Goal: Task Accomplishment & Management: Manage account settings

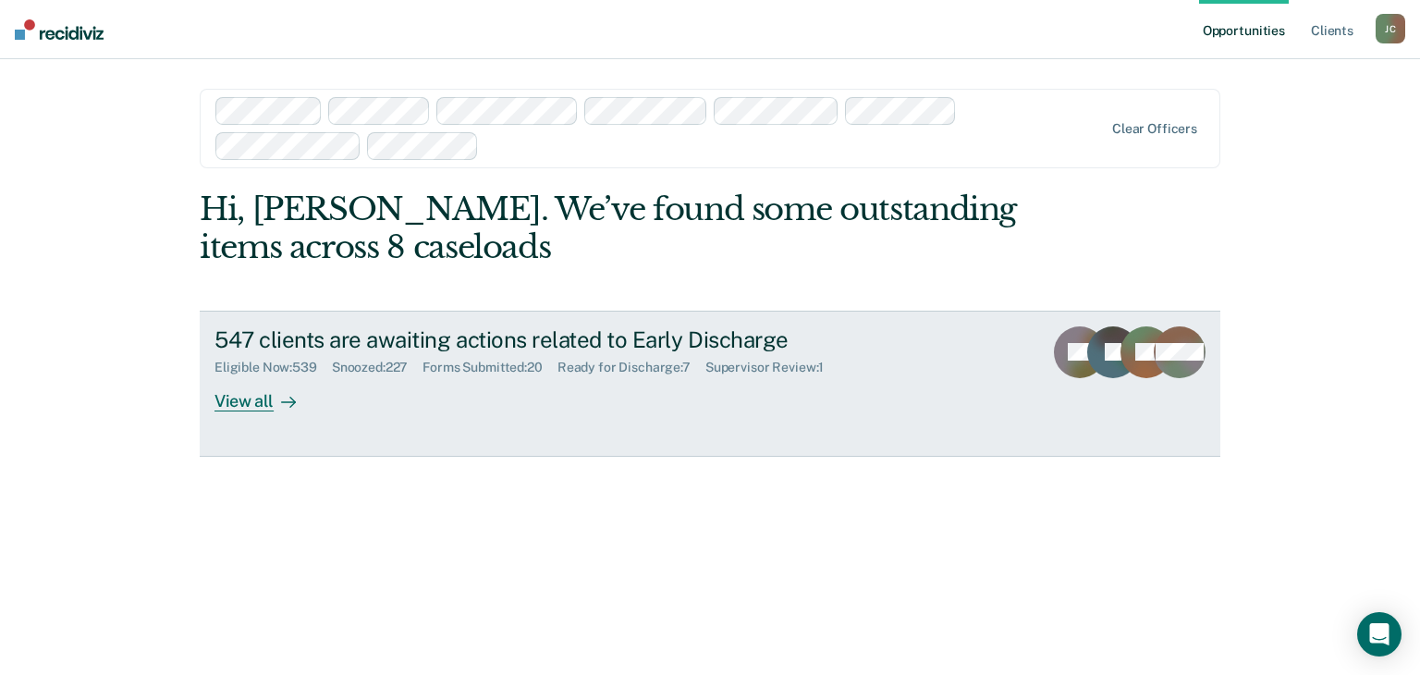
click at [421, 345] on div "547 clients are awaiting actions related to Early Discharge" at bounding box center [538, 339] width 649 height 27
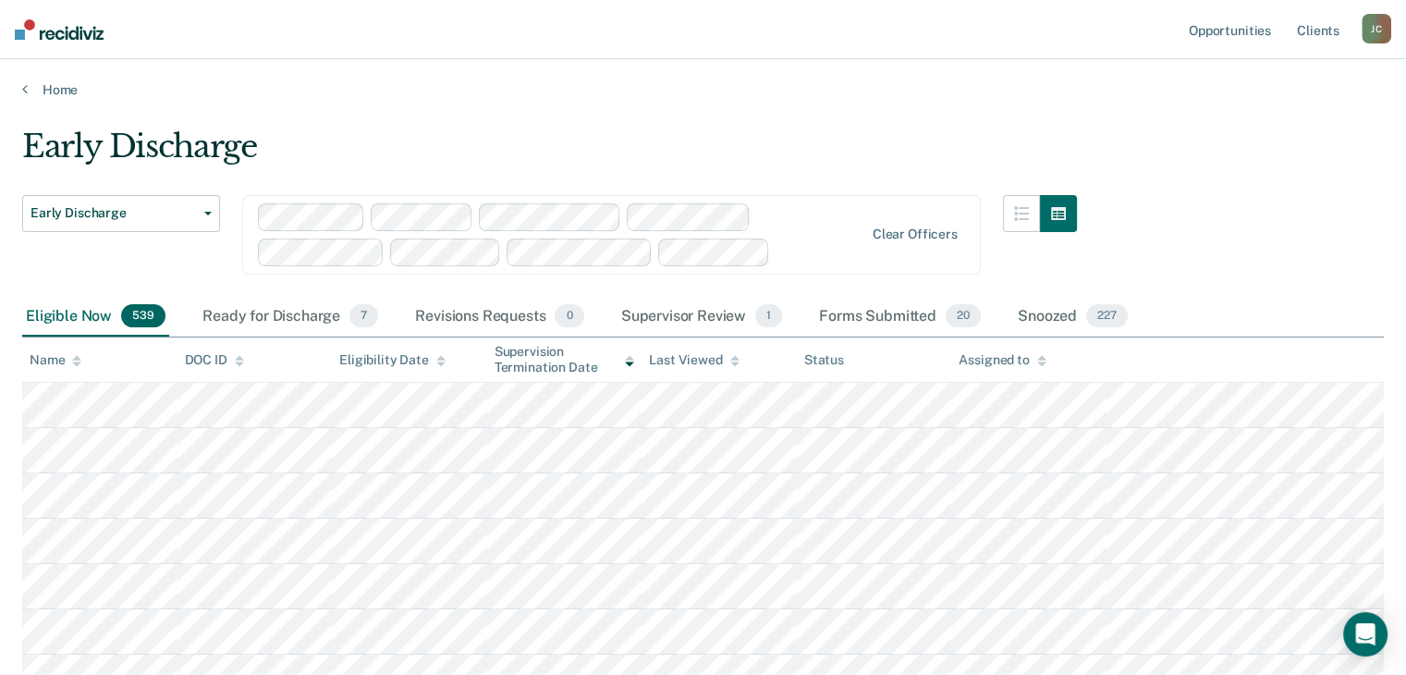
click at [690, 314] on div "Supervisor Review 1" at bounding box center [701, 317] width 169 height 41
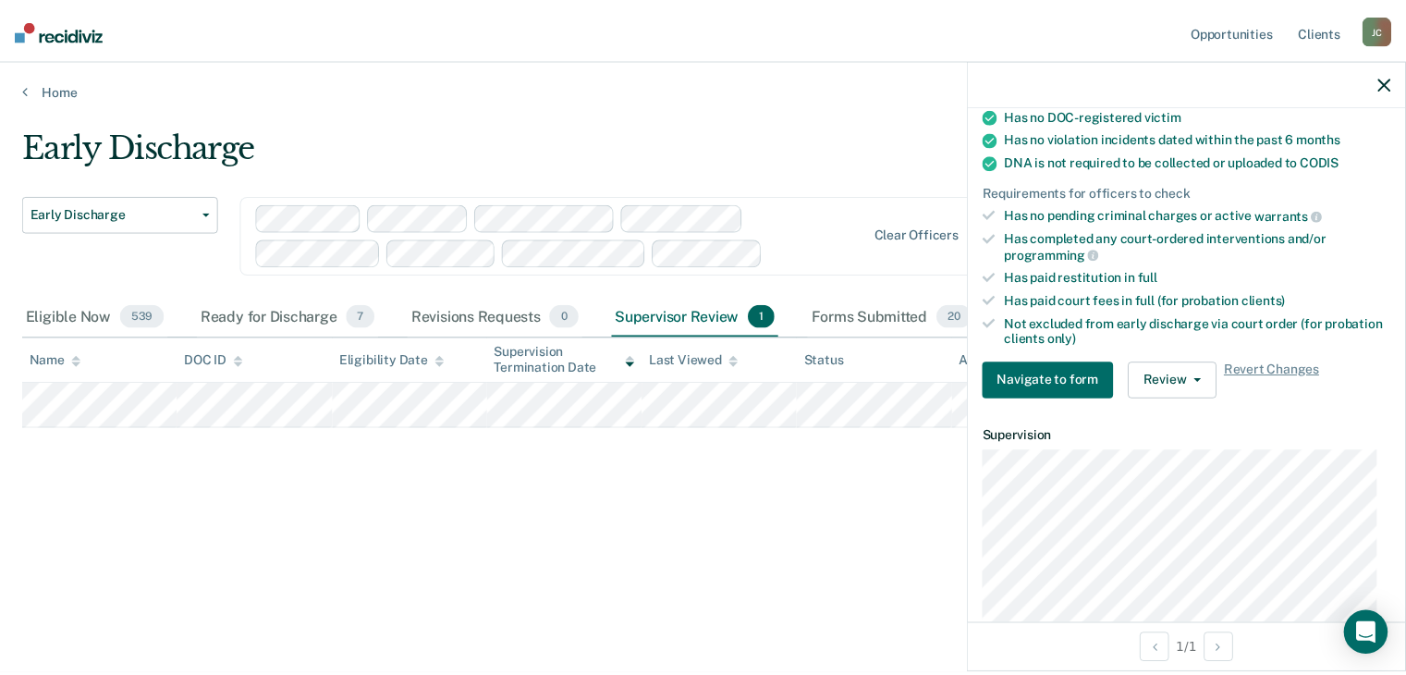
scroll to position [370, 0]
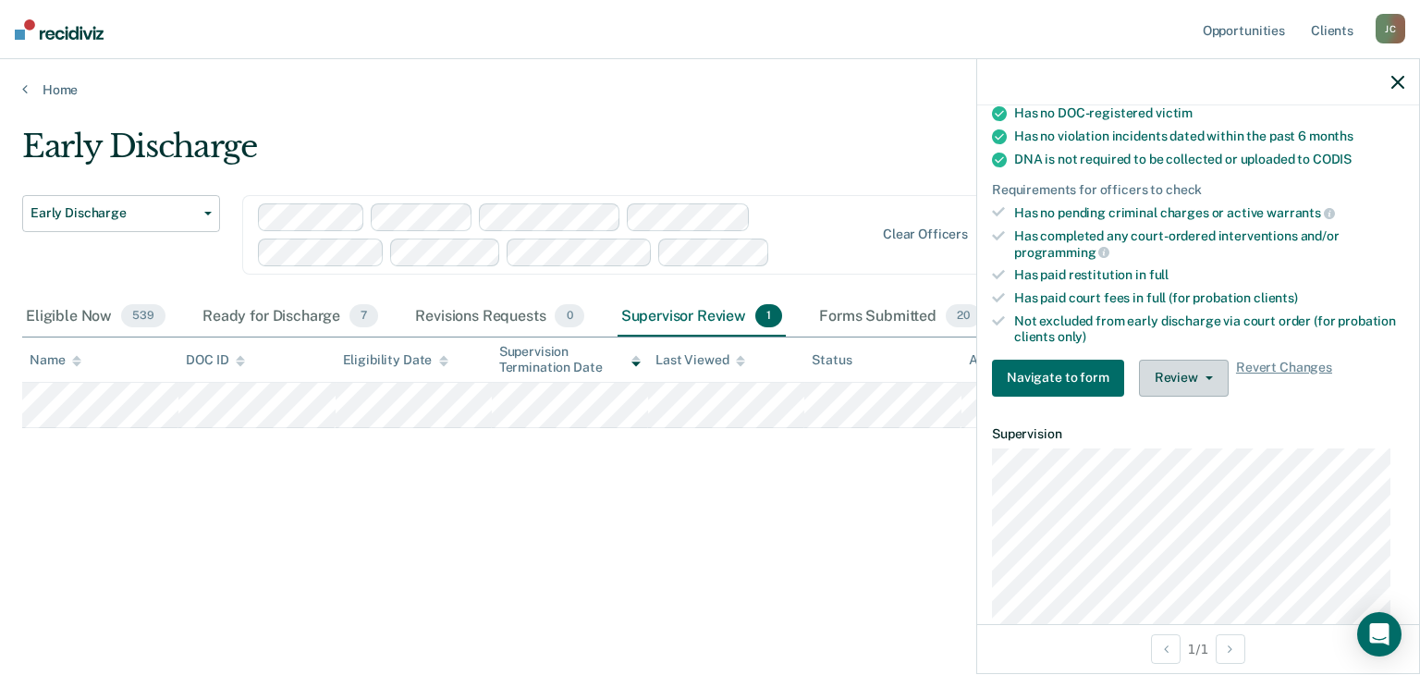
click at [1197, 364] on button "Review" at bounding box center [1184, 378] width 90 height 37
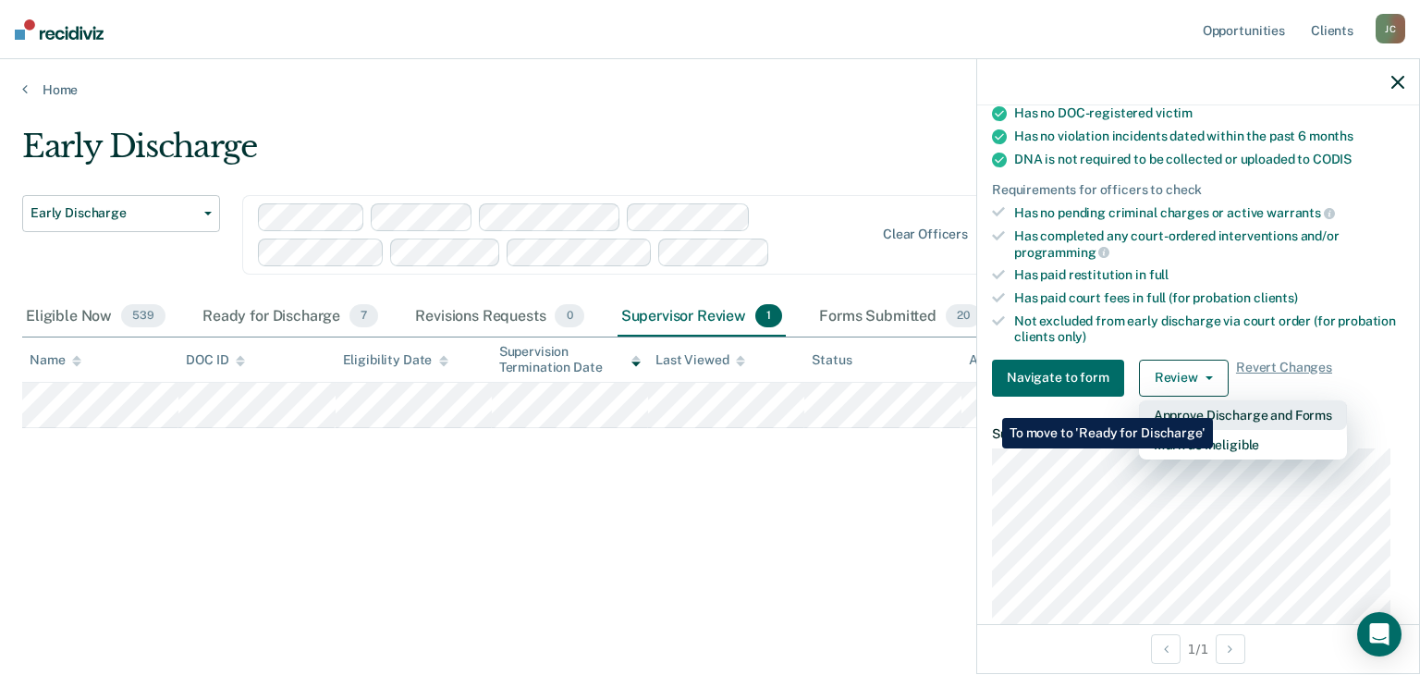
click at [1213, 404] on button "Approve Discharge and Forms" at bounding box center [1243, 415] width 208 height 30
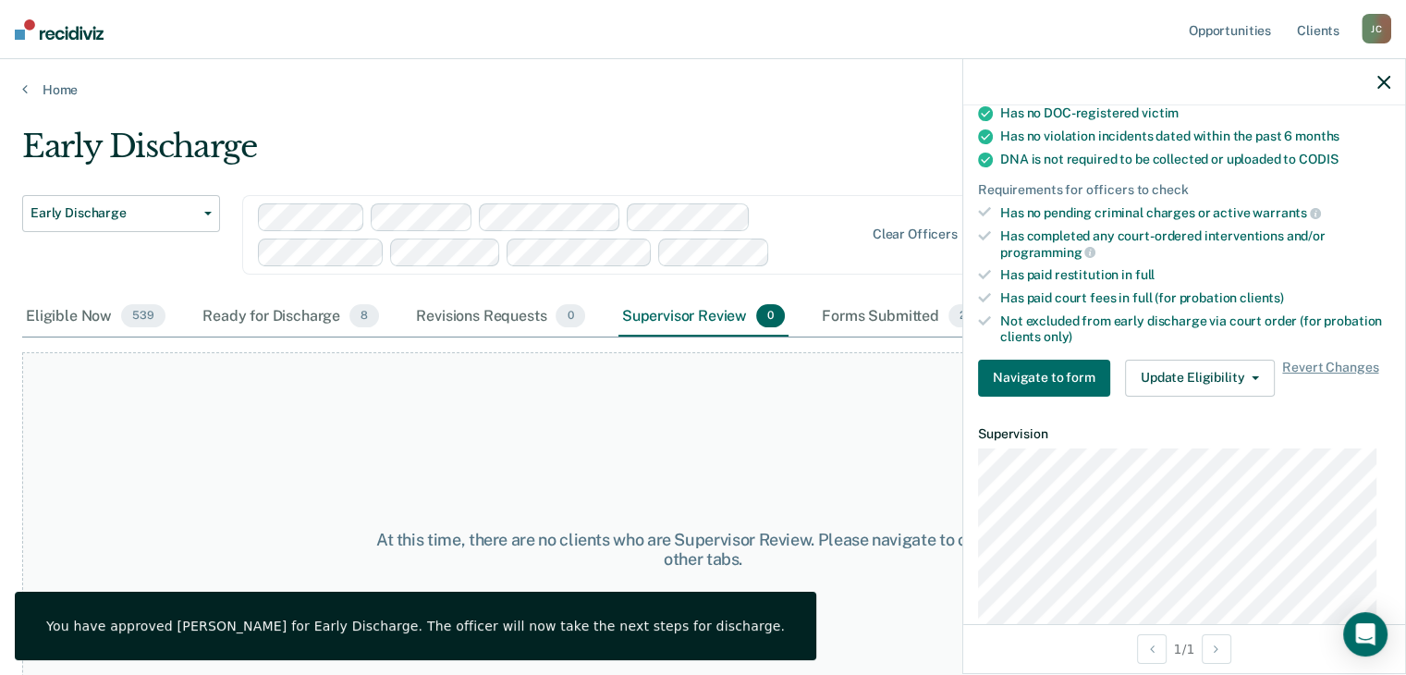
click at [524, 67] on div "Home" at bounding box center [703, 78] width 1406 height 39
click at [1386, 85] on icon "button" at bounding box center [1383, 82] width 13 height 13
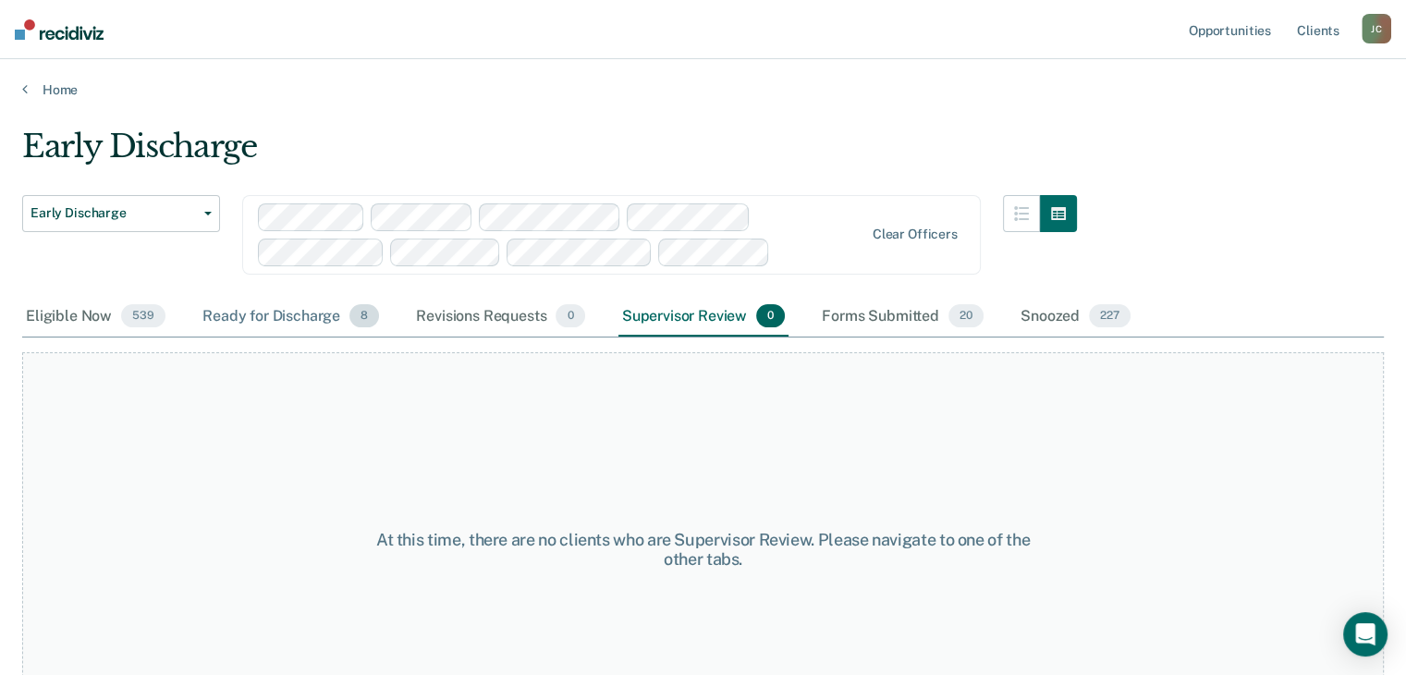
click at [287, 323] on div "Ready for Discharge 8" at bounding box center [291, 317] width 184 height 41
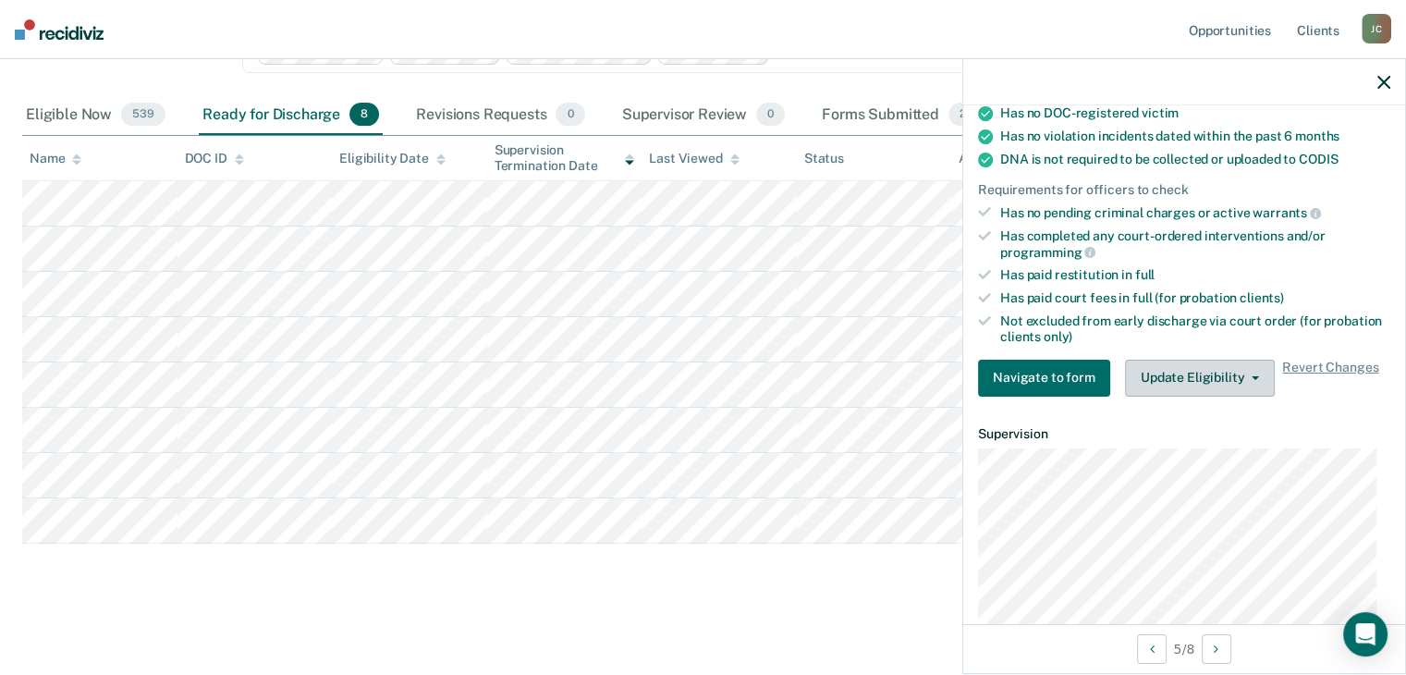
click at [1188, 378] on button "Update Eligibility" at bounding box center [1200, 378] width 150 height 37
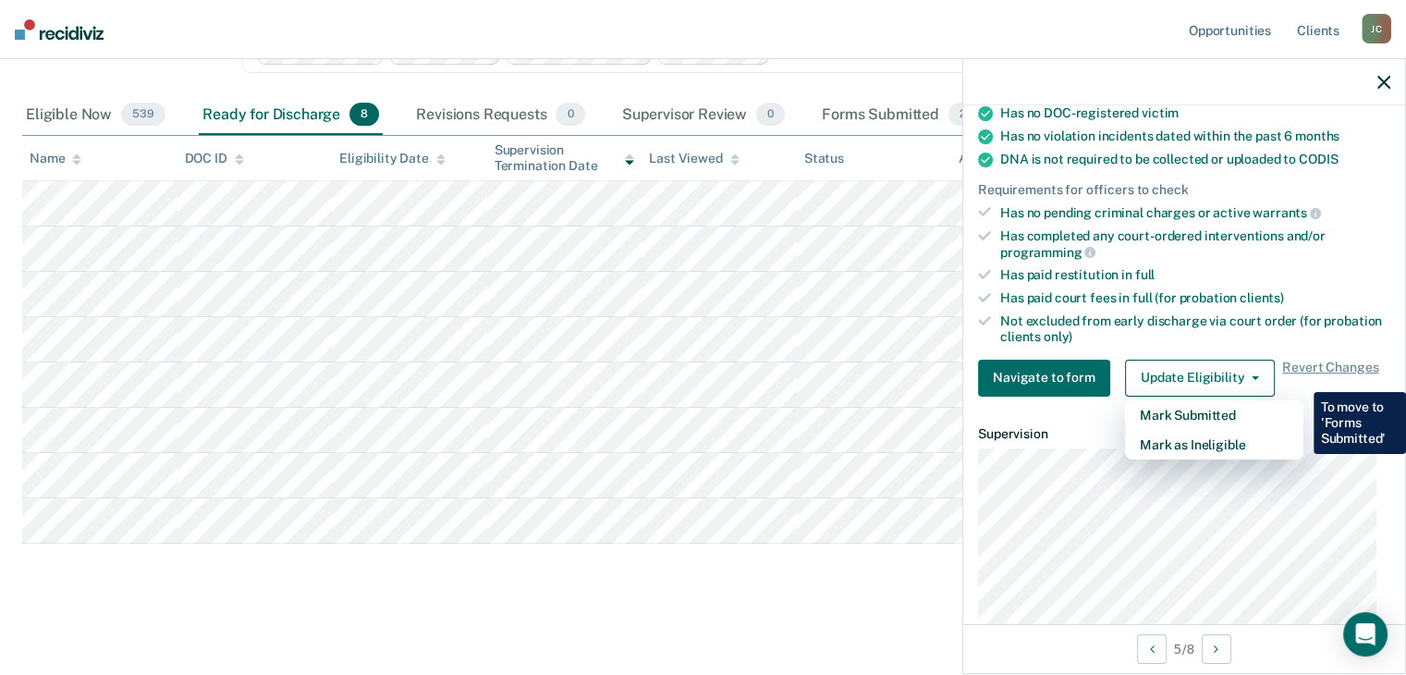
click at [829, 65] on div "Clear officers" at bounding box center [611, 33] width 738 height 79
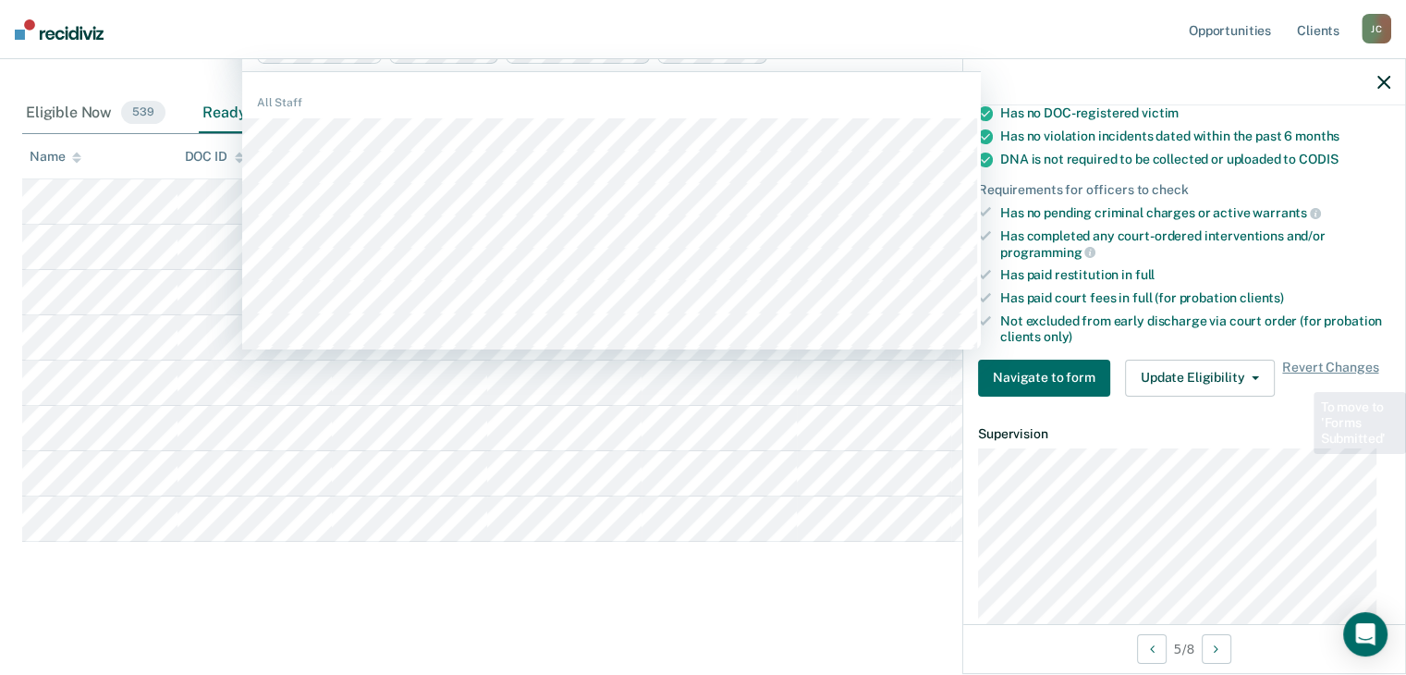
scroll to position [200, 0]
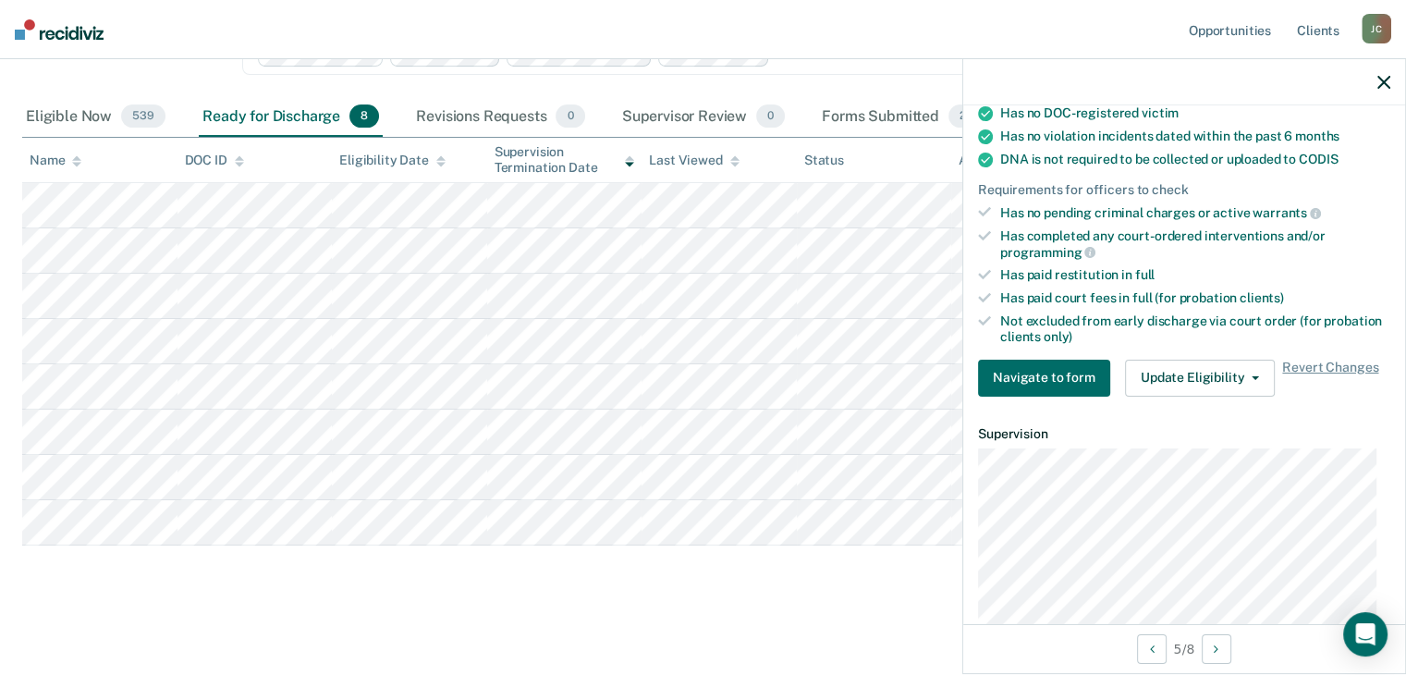
click at [495, 604] on main "Early Discharge Early Discharge Early Discharge Clear officers Eligible Now 539…" at bounding box center [703, 285] width 1406 height 775
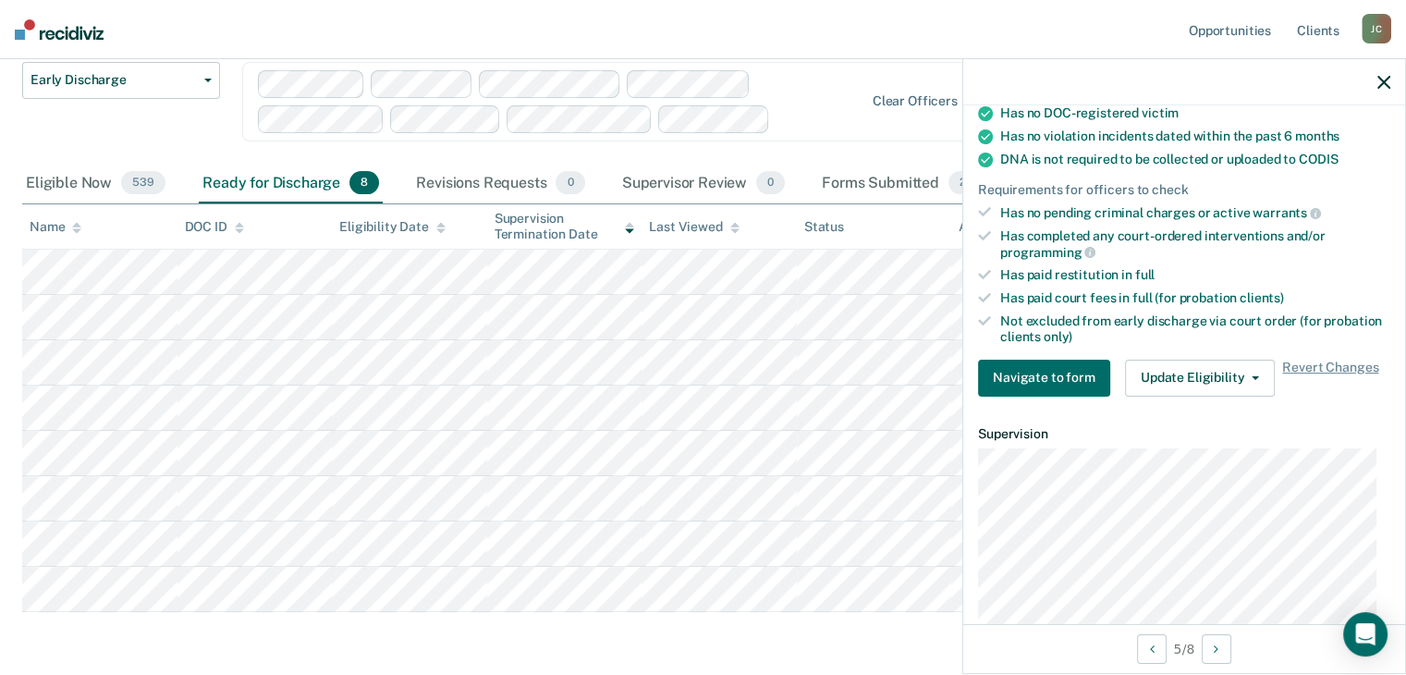
scroll to position [0, 0]
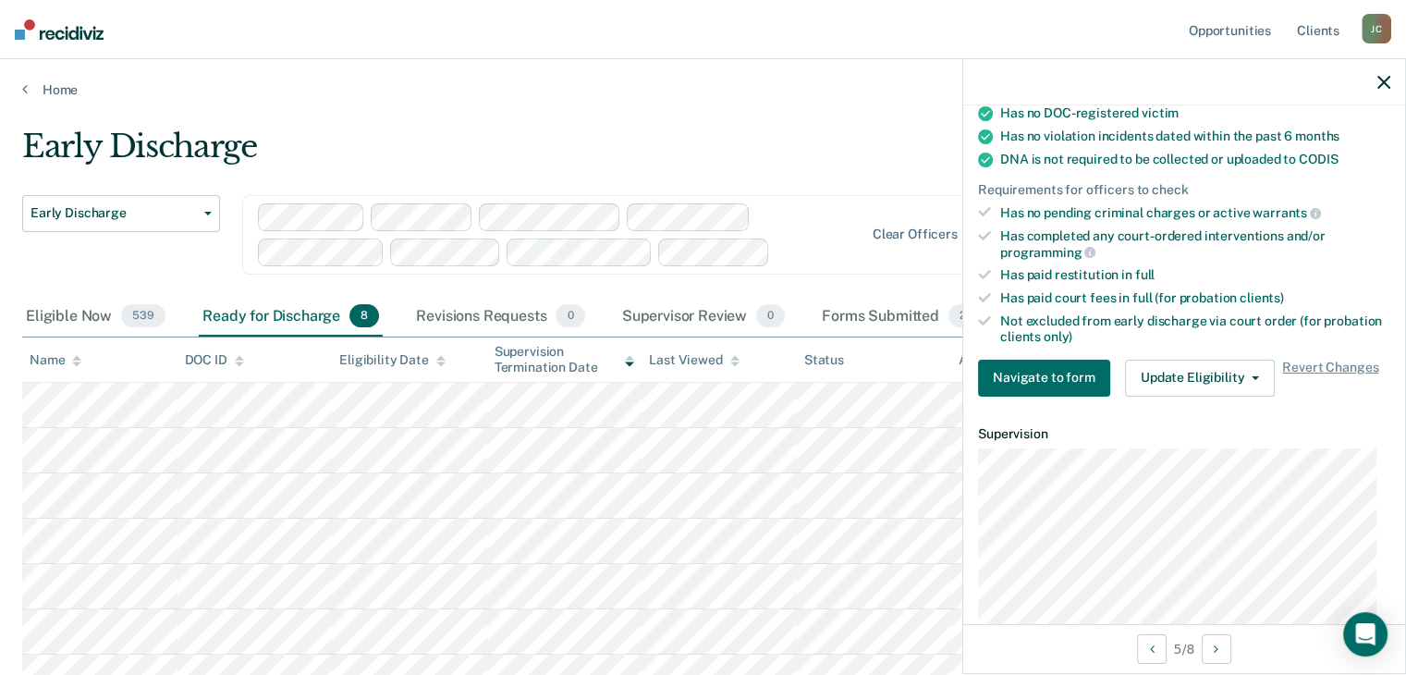
click at [1388, 85] on icon "button" at bounding box center [1383, 82] width 13 height 13
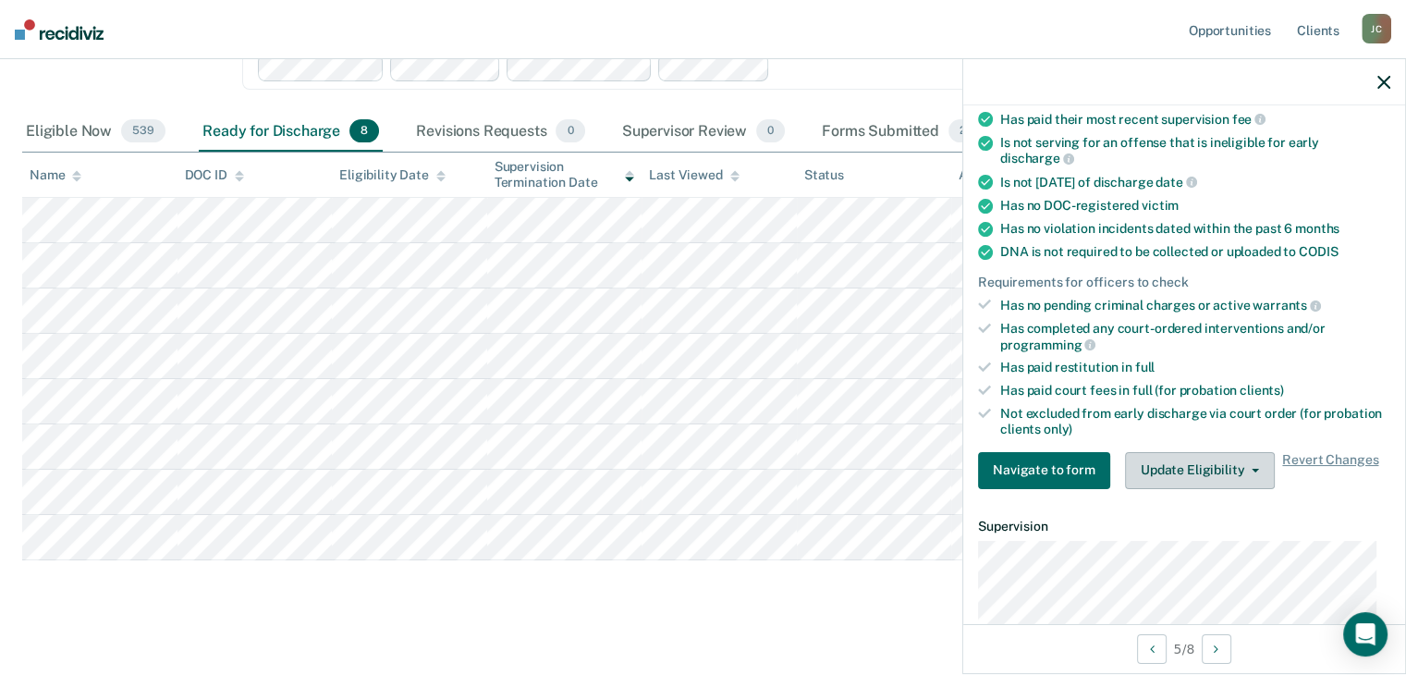
scroll to position [370, 0]
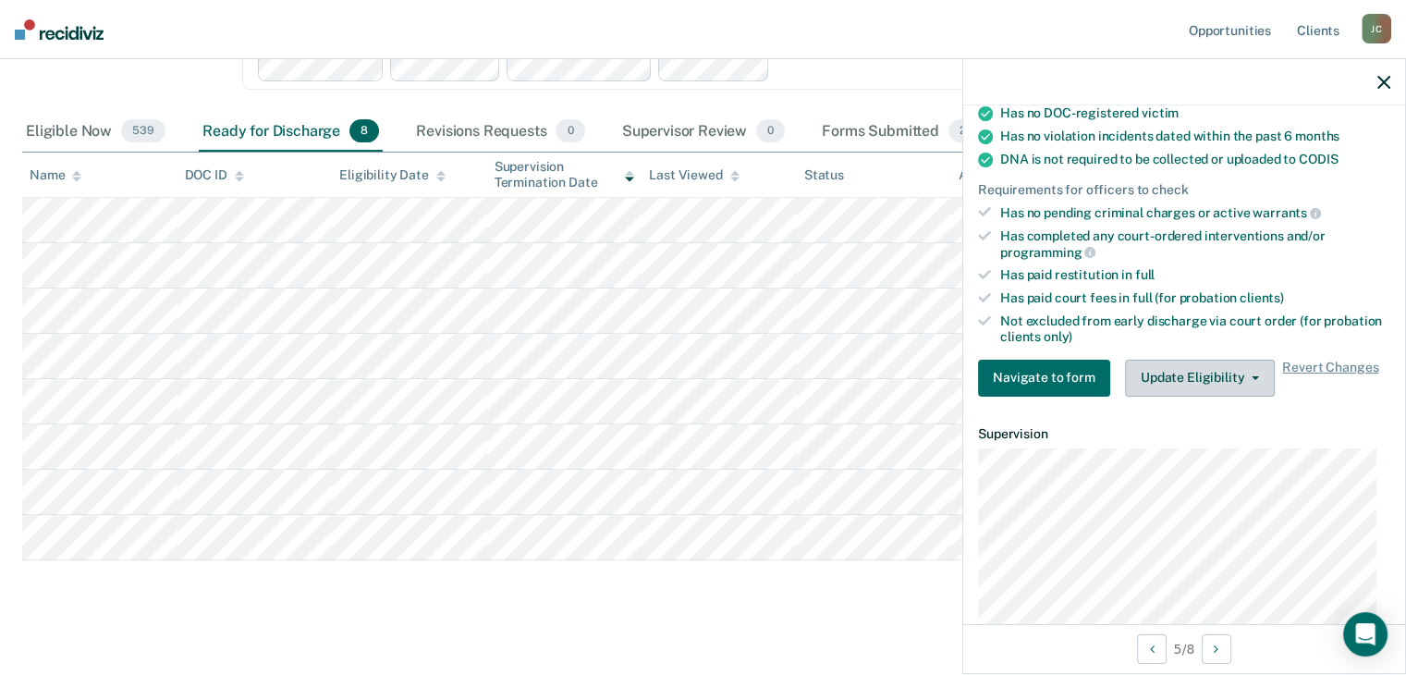
click at [1163, 372] on button "Update Eligibility" at bounding box center [1200, 378] width 150 height 37
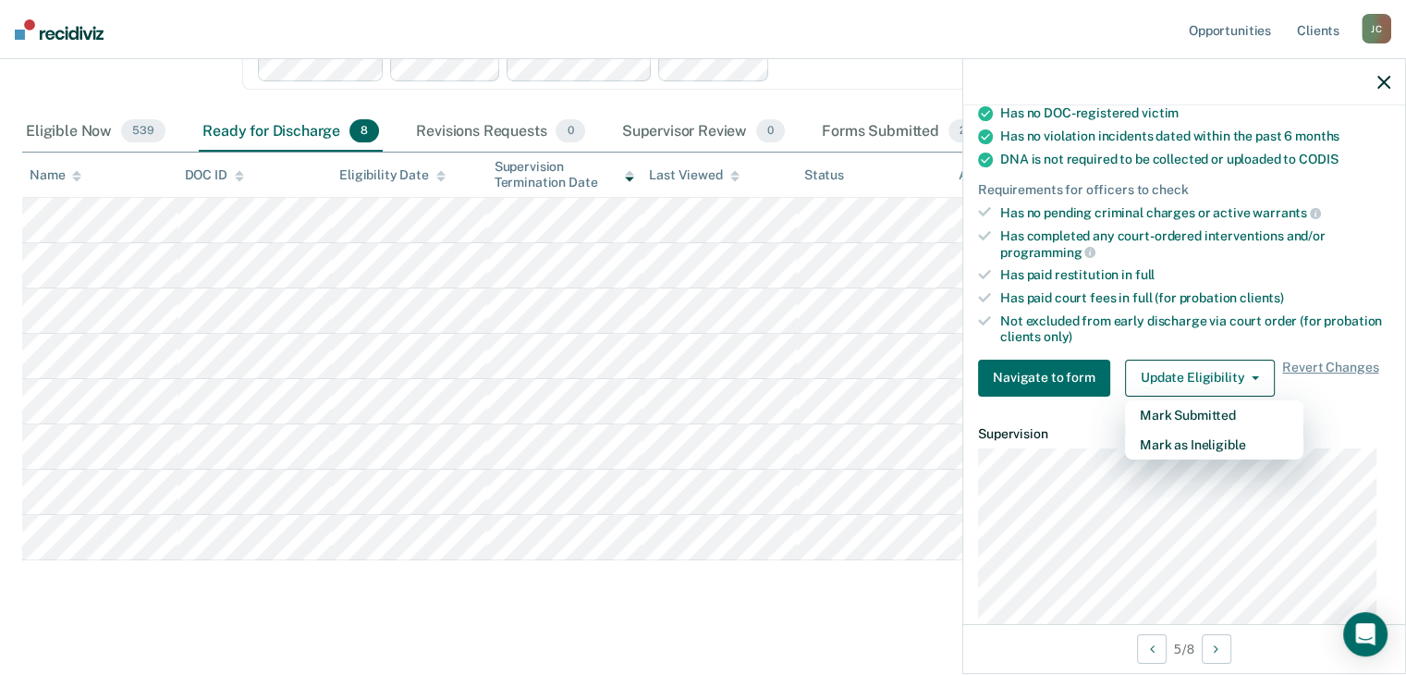
click at [550, 622] on main "Early Discharge Early Discharge Early Discharge Clear officers Eligible Now 539…" at bounding box center [703, 300] width 1406 height 775
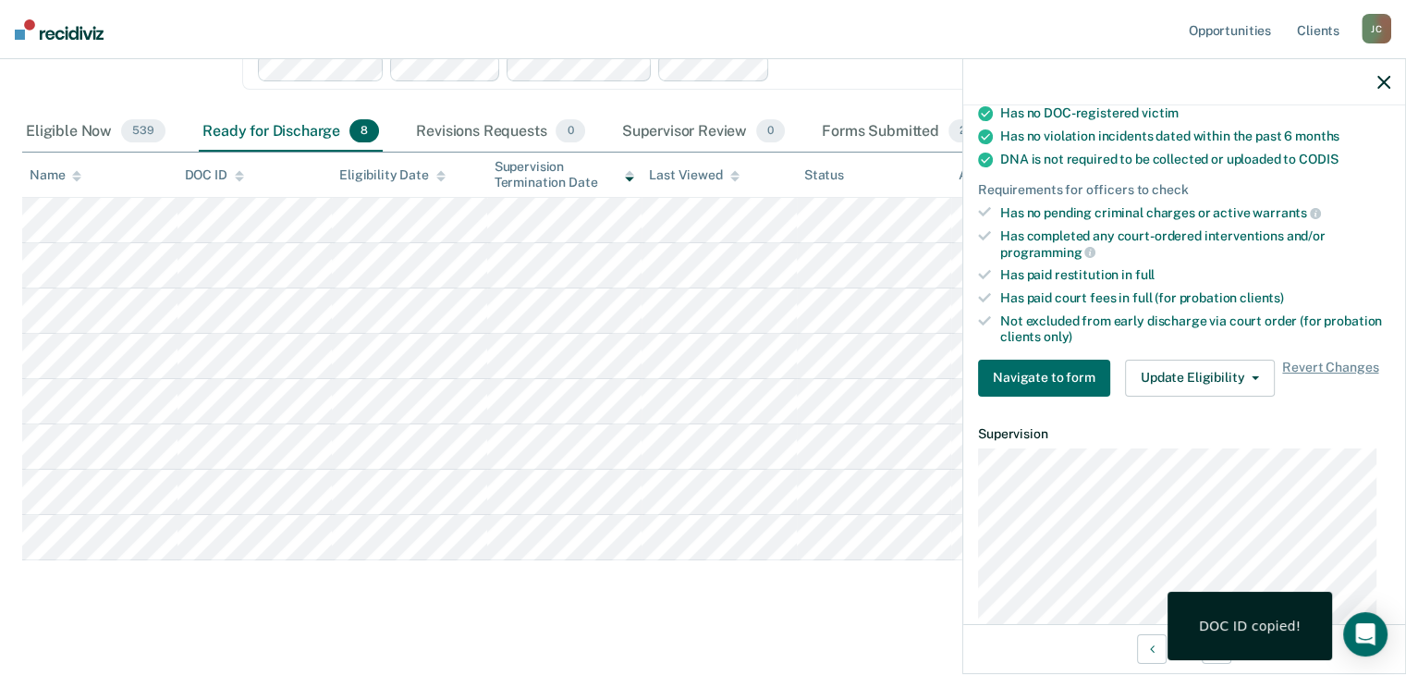
click at [1384, 86] on icon "button" at bounding box center [1383, 82] width 13 height 13
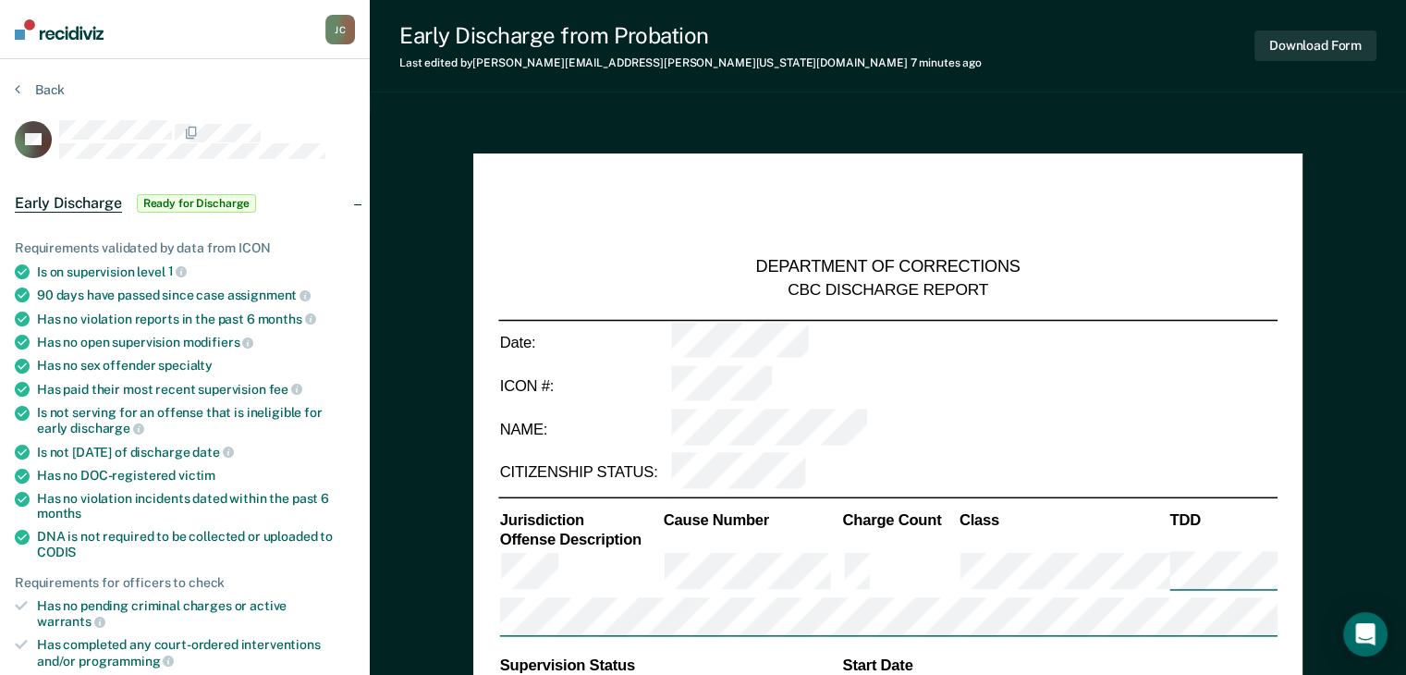
type textarea "x"
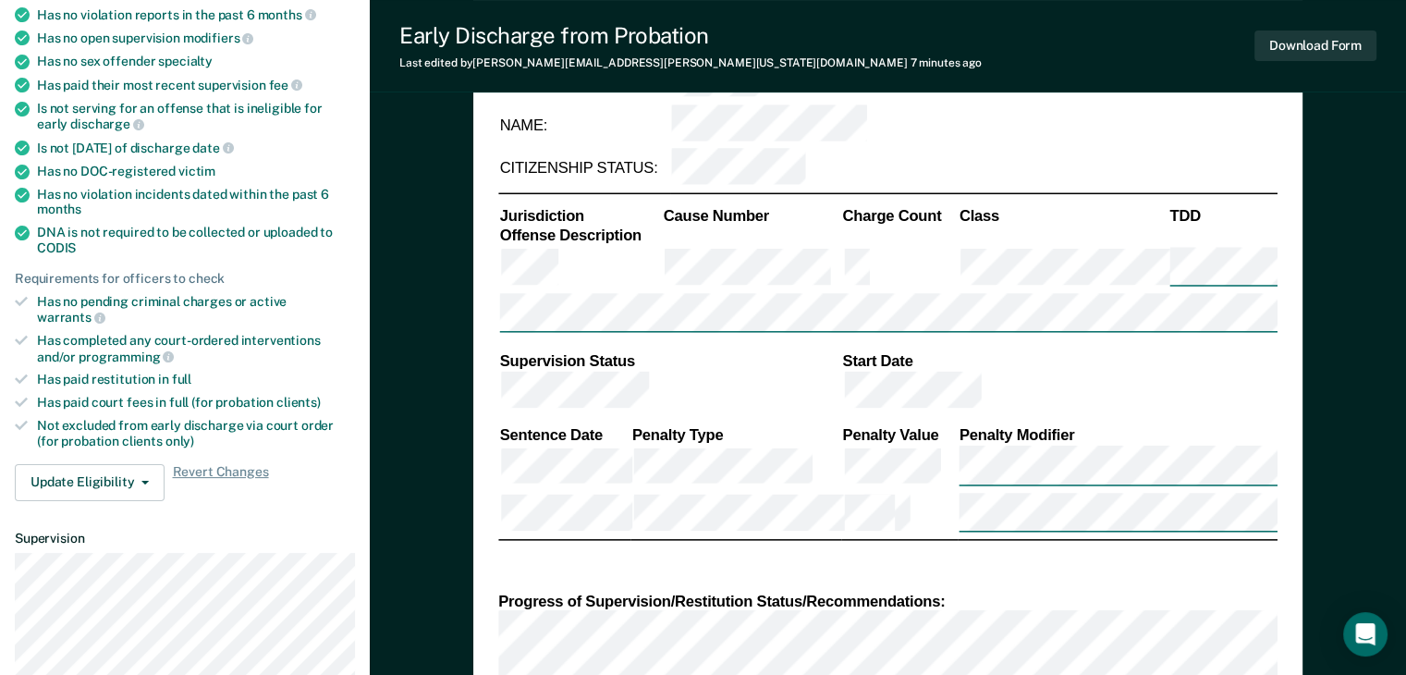
scroll to position [277, 0]
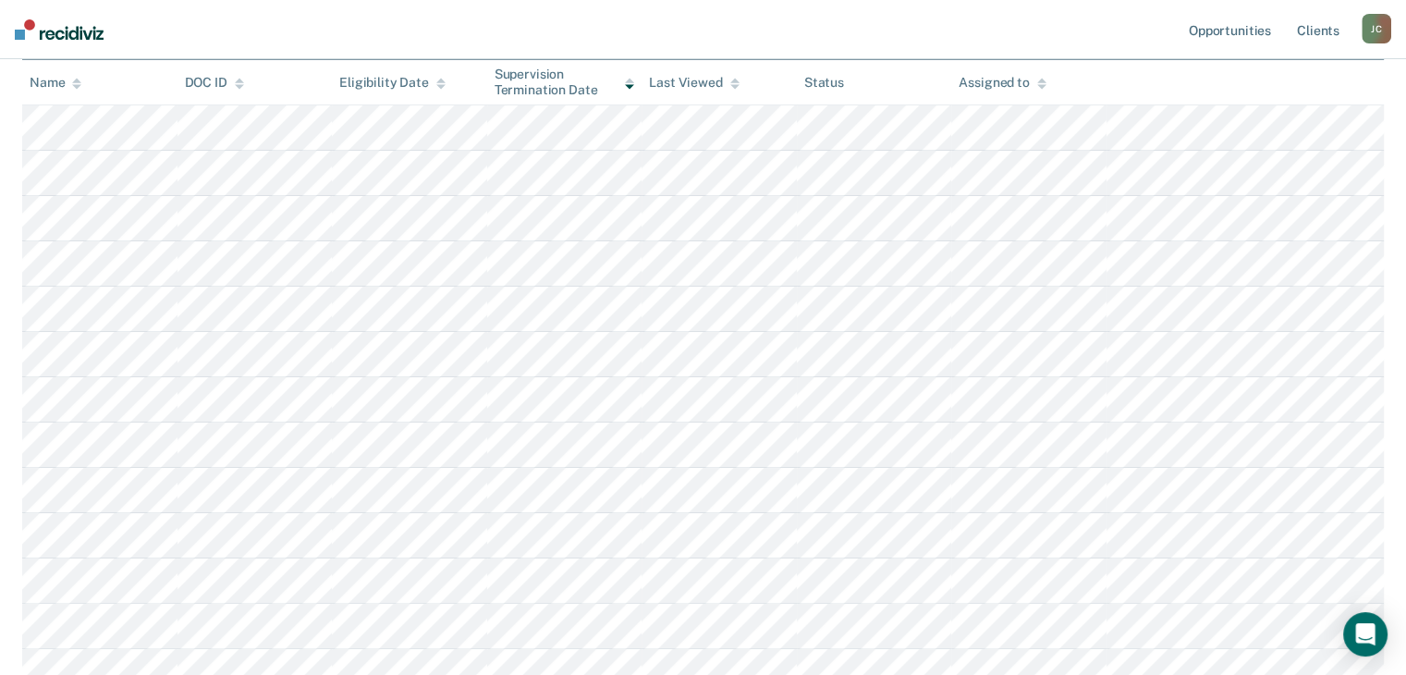
scroll to position [185, 0]
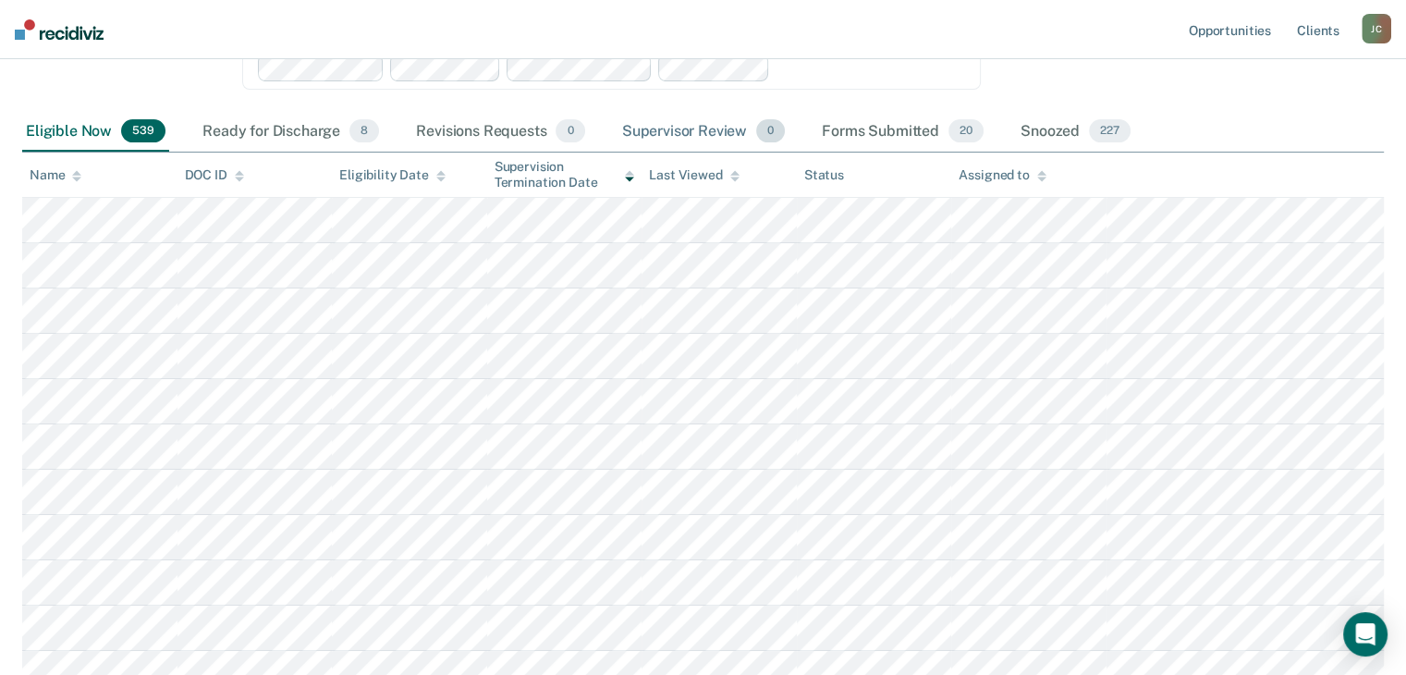
click at [680, 134] on div "Supervisor Review 0" at bounding box center [703, 132] width 171 height 41
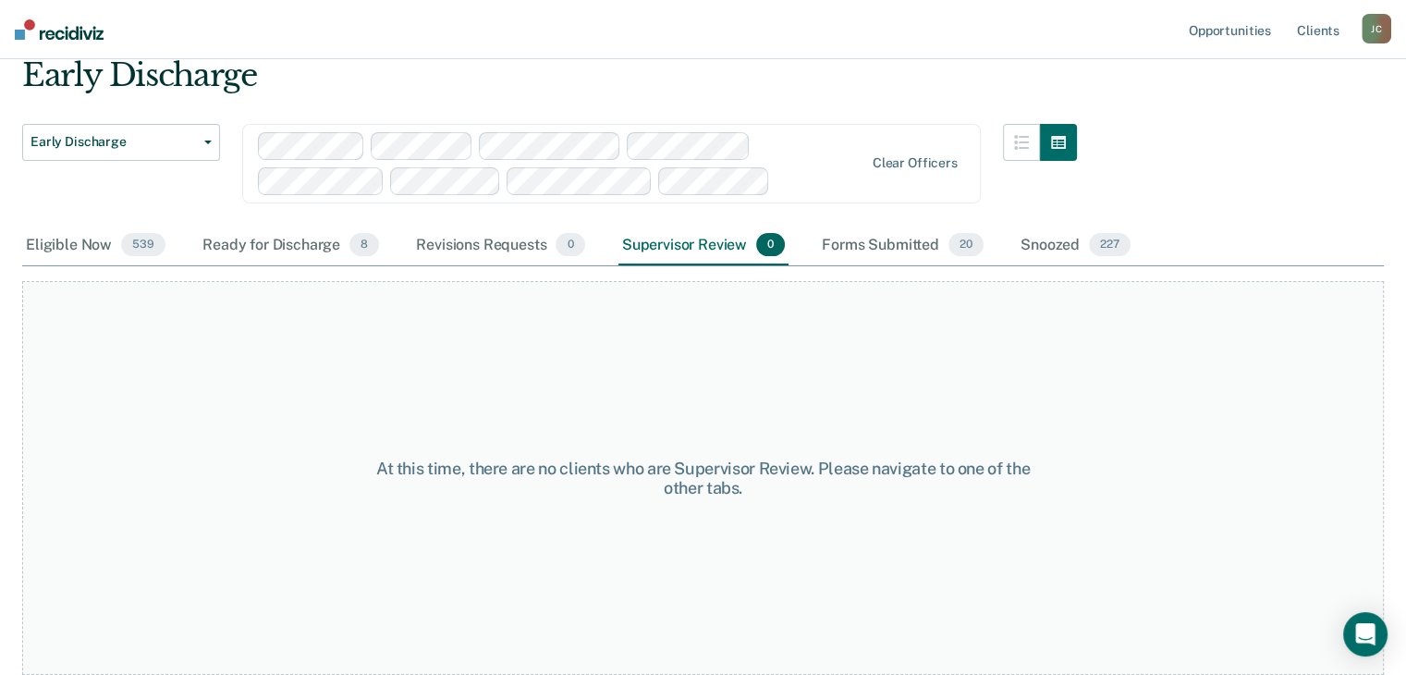
scroll to position [69, 0]
click at [71, 249] on div "Eligible Now 539" at bounding box center [95, 247] width 147 height 41
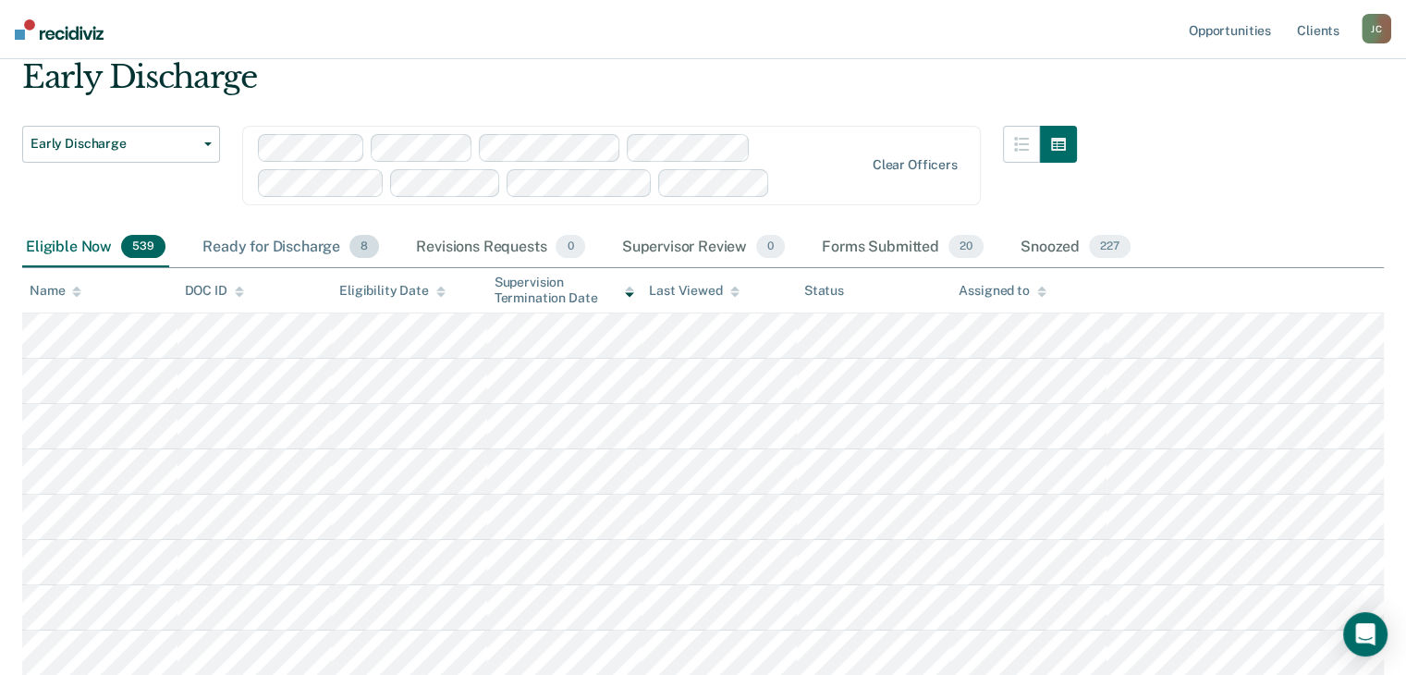
click at [297, 250] on div "Ready for Discharge 8" at bounding box center [291, 247] width 184 height 41
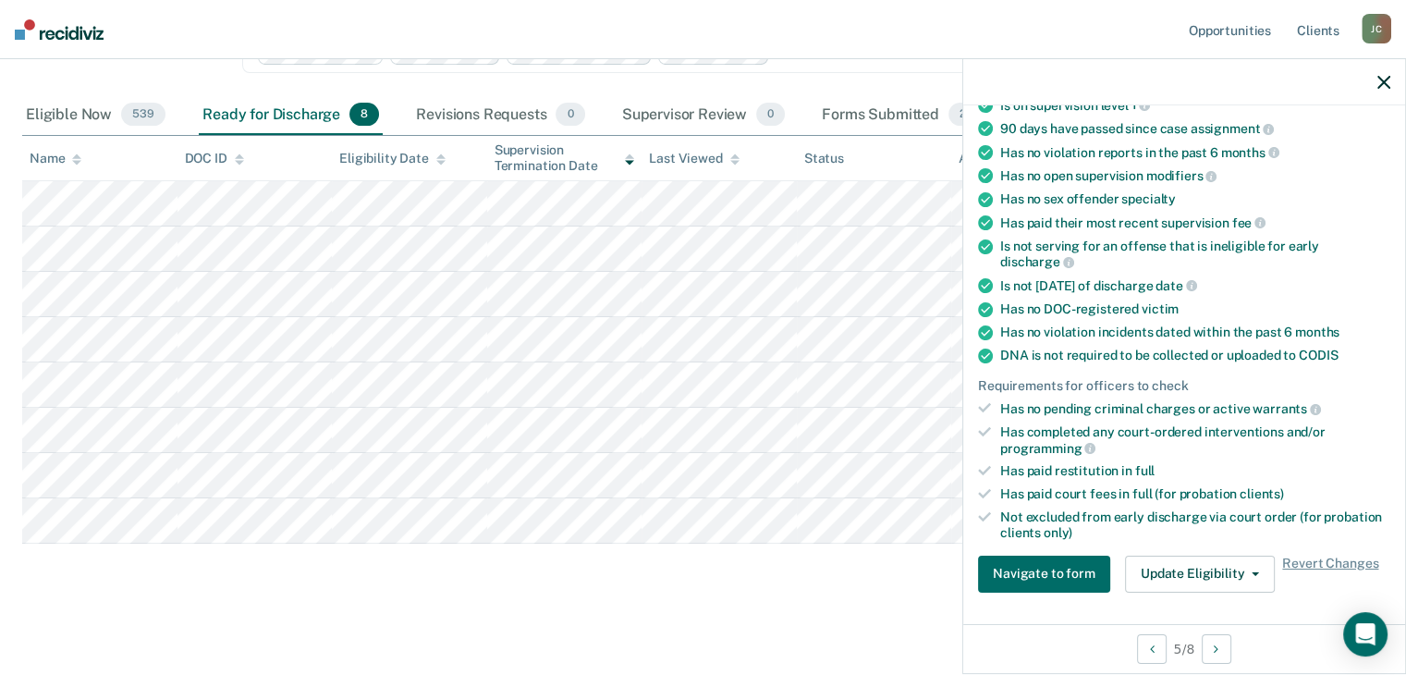
scroll to position [185, 0]
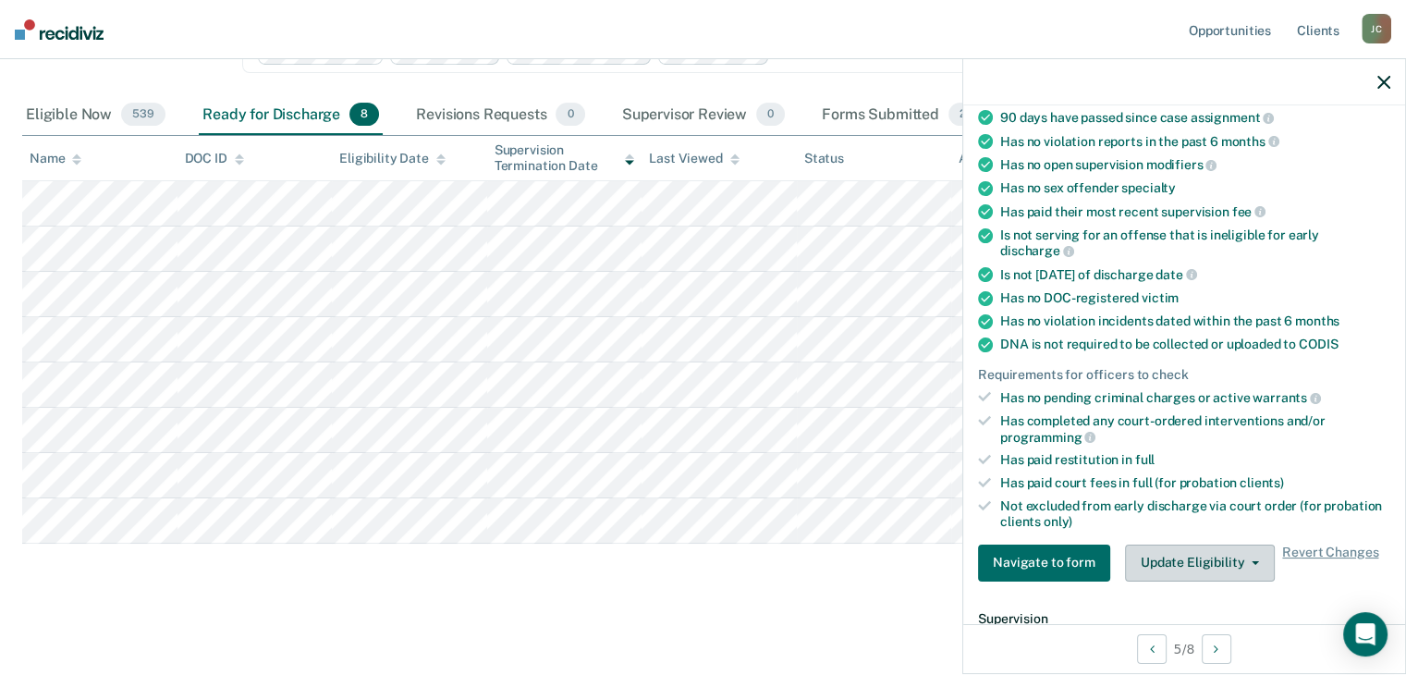
click at [1227, 558] on button "Update Eligibility" at bounding box center [1200, 562] width 150 height 37
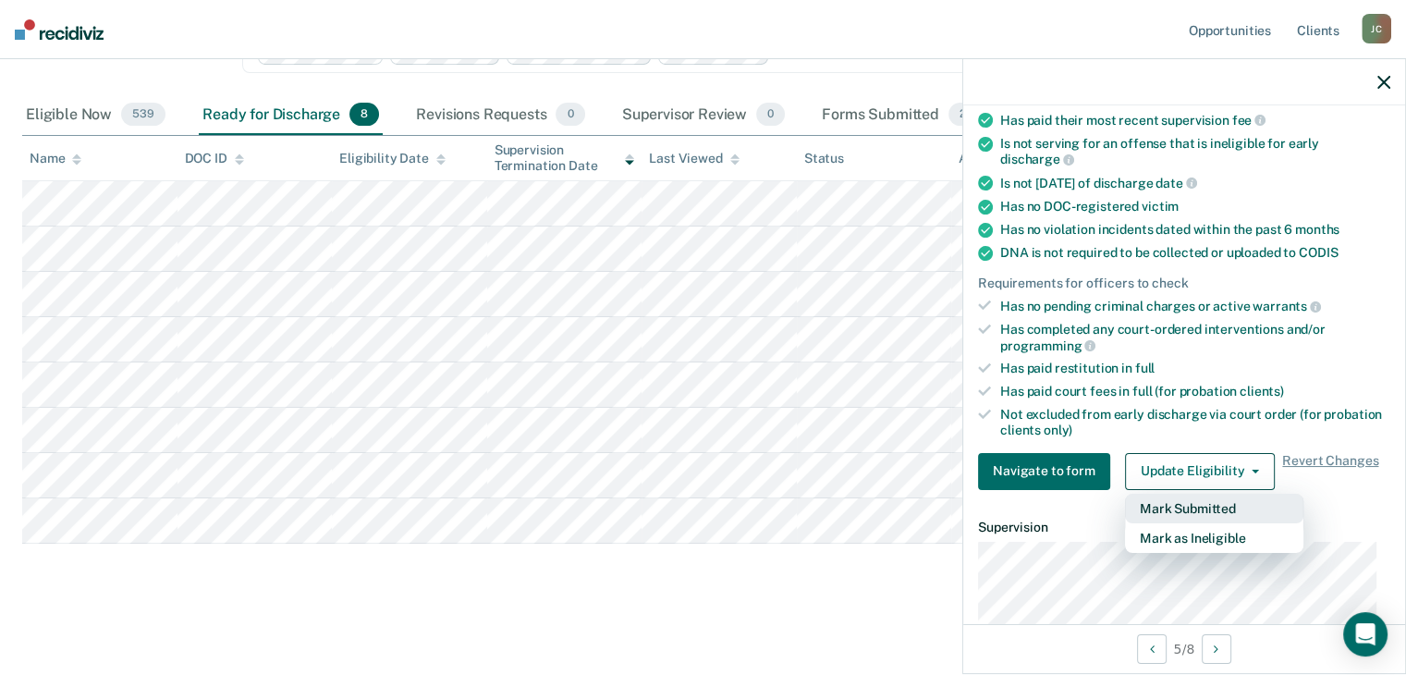
scroll to position [277, 0]
click at [487, 626] on main "Early Discharge Early Discharge Early Discharge Clear officers Eligible Now 539…" at bounding box center [703, 283] width 1406 height 775
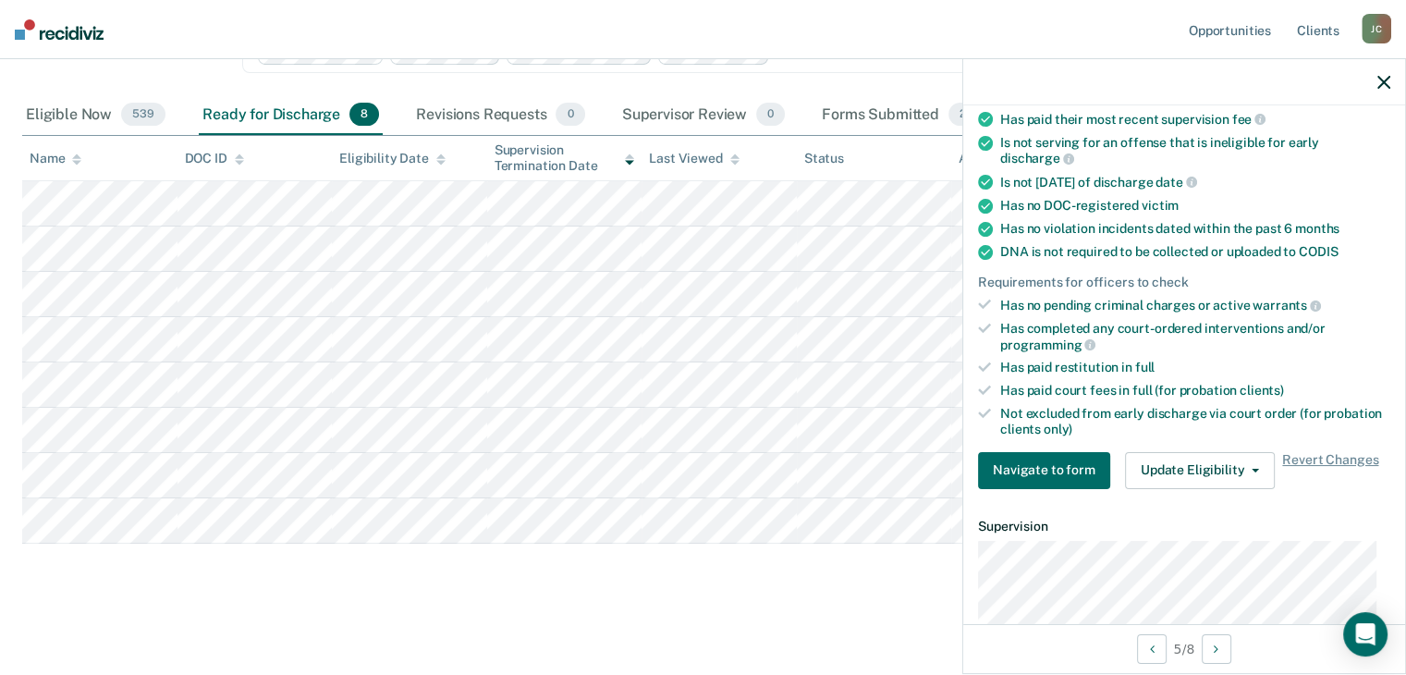
click at [487, 626] on main "Early Discharge Early Discharge Early Discharge Clear officers Eligible Now 539…" at bounding box center [703, 283] width 1406 height 775
click at [1385, 75] on button "button" at bounding box center [1383, 82] width 13 height 16
